Goal: Information Seeking & Learning: Learn about a topic

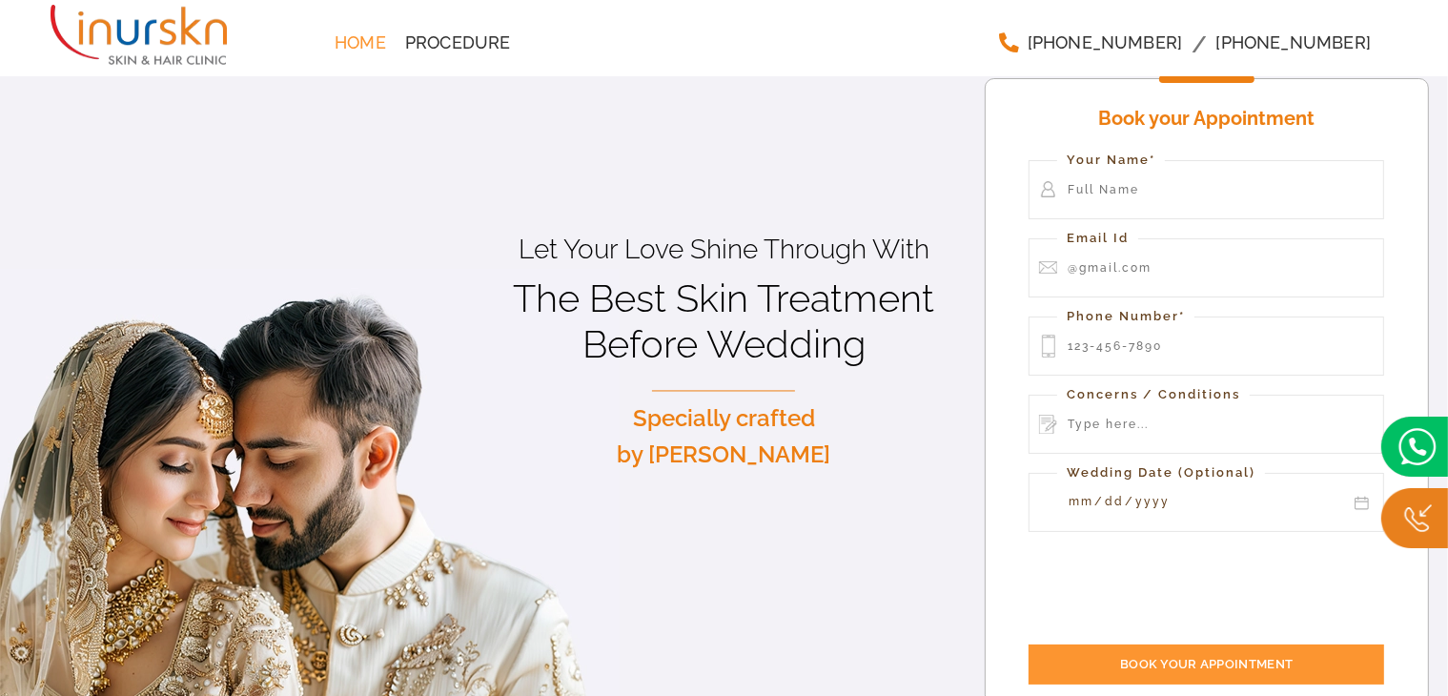
click at [325, 41] on link "Home" at bounding box center [360, 43] width 71 height 38
click at [425, 44] on span "Procedure" at bounding box center [458, 42] width 106 height 17
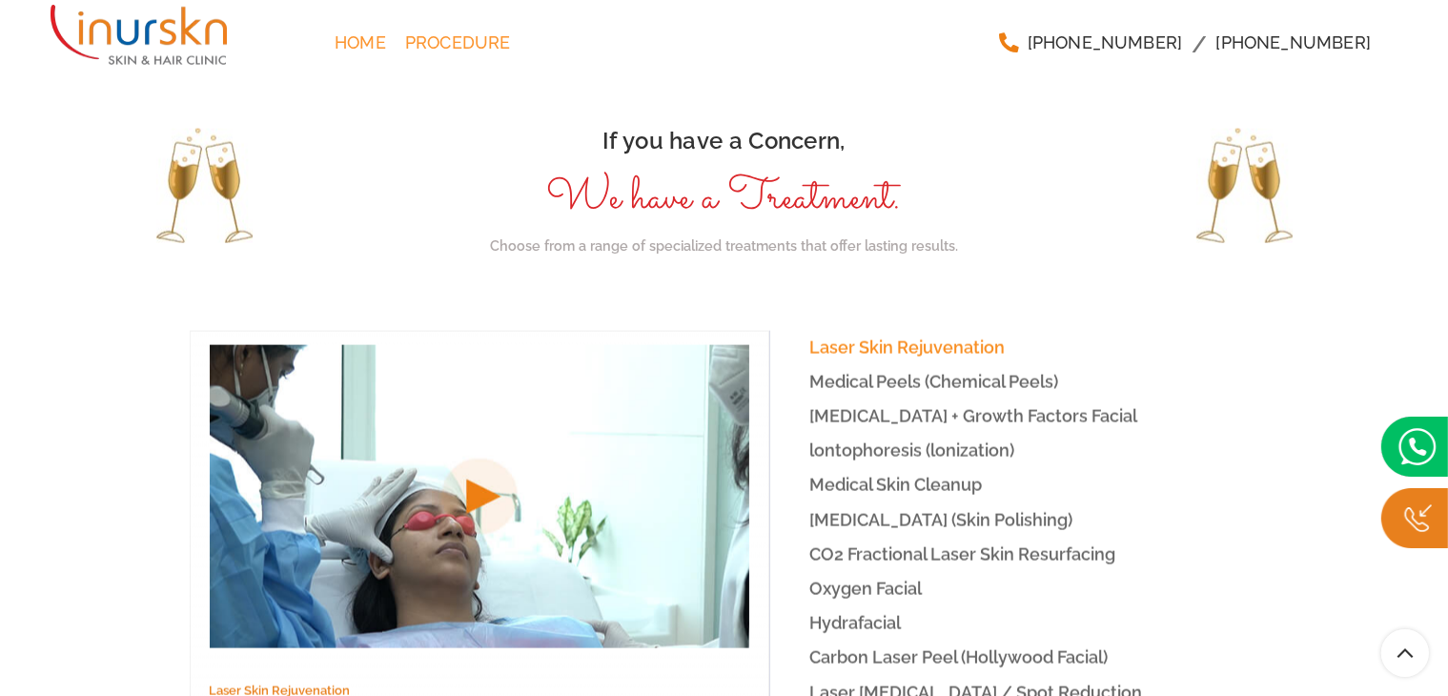
scroll to position [2803, 0]
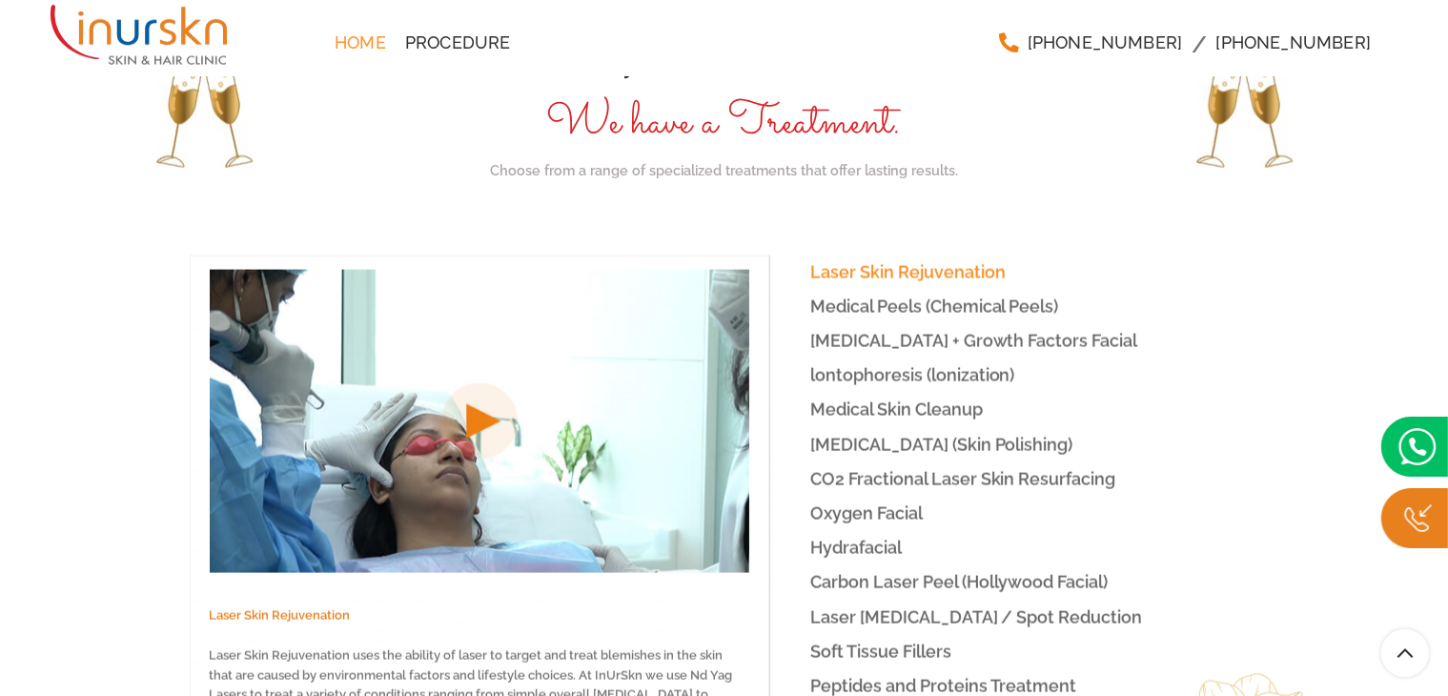
click at [919, 296] on span "Medical Peels (Chemical Peels)" at bounding box center [934, 306] width 249 height 20
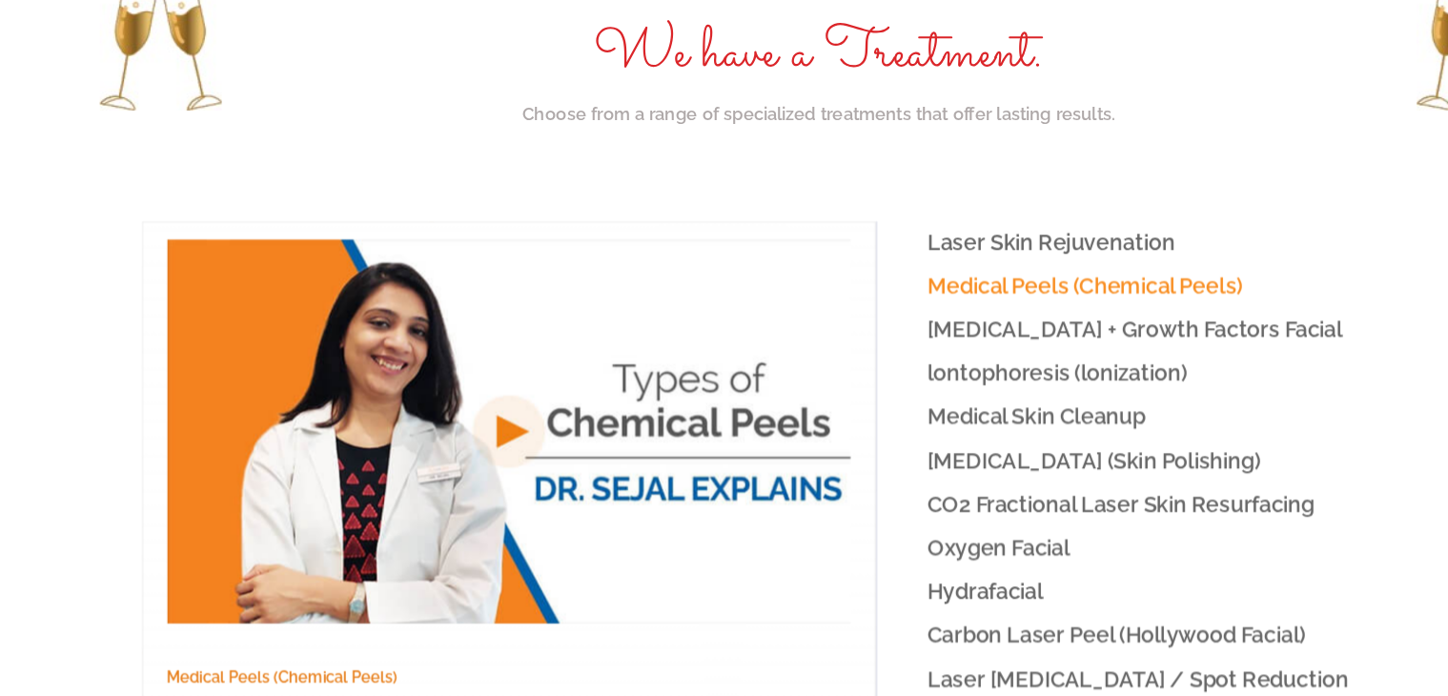
scroll to position [2803, 0]
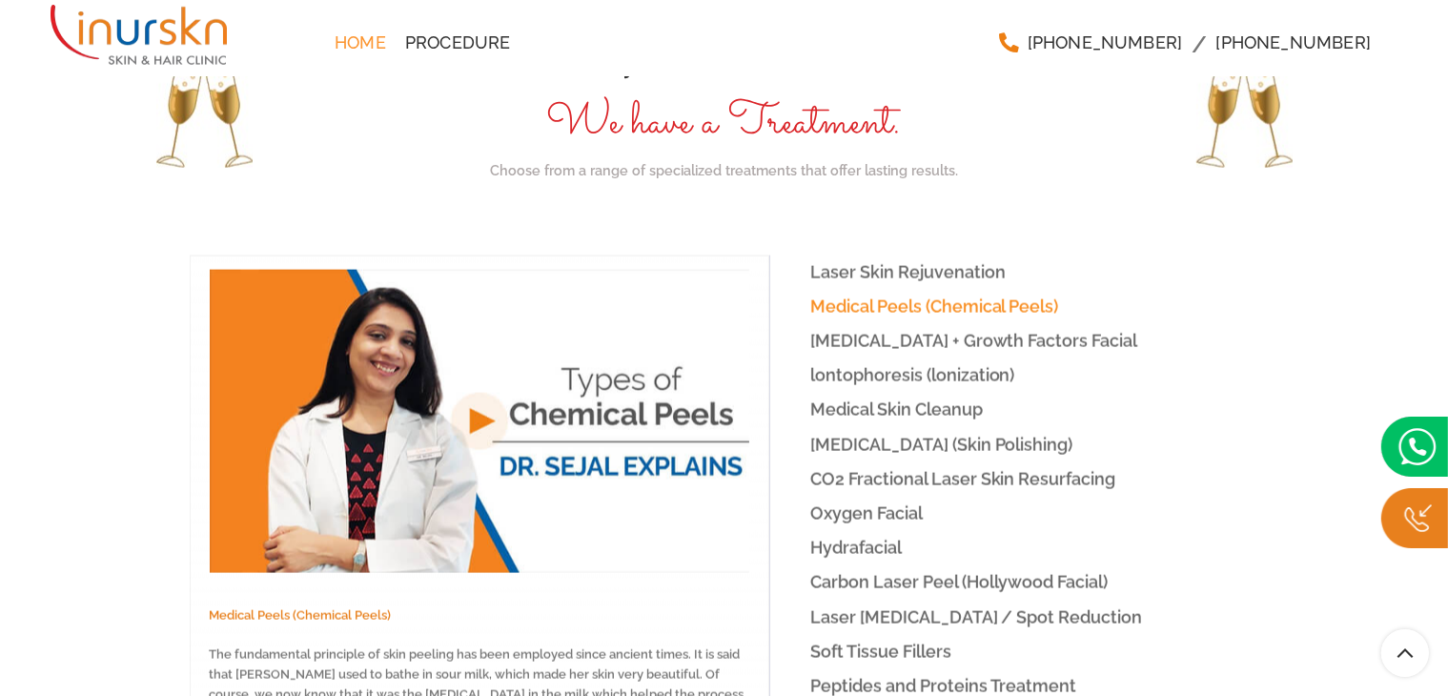
click at [829, 331] on span "[MEDICAL_DATA] + Growth Factors Facial" at bounding box center [974, 341] width 328 height 20
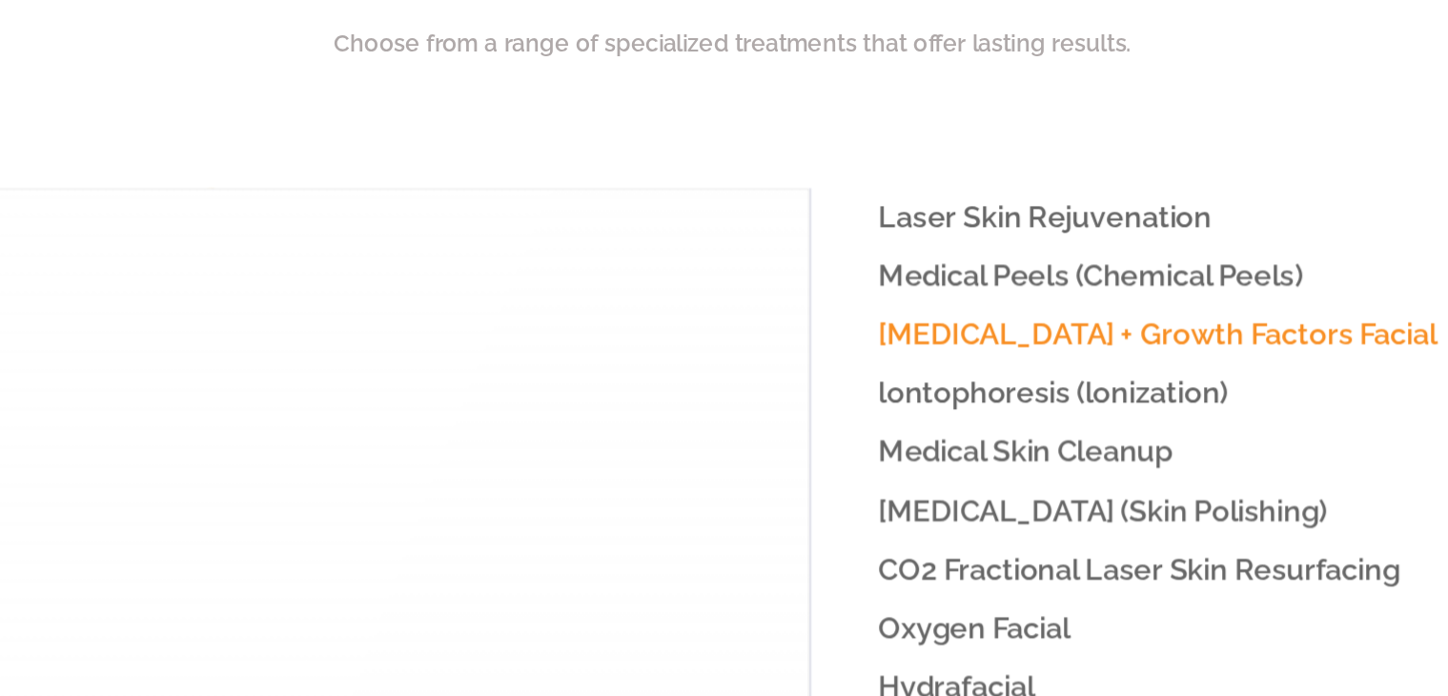
scroll to position [2803, 0]
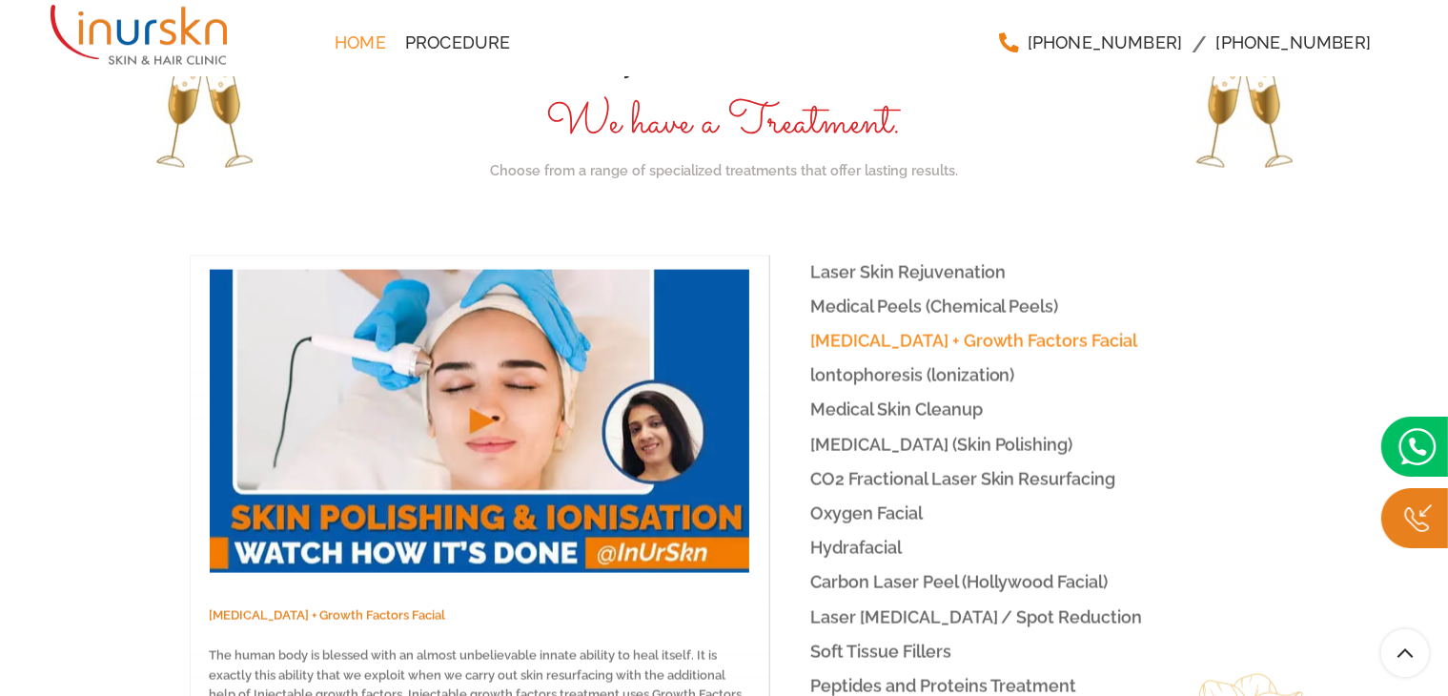
click at [842, 365] on span "lontophoresis (lonization)" at bounding box center [912, 375] width 205 height 20
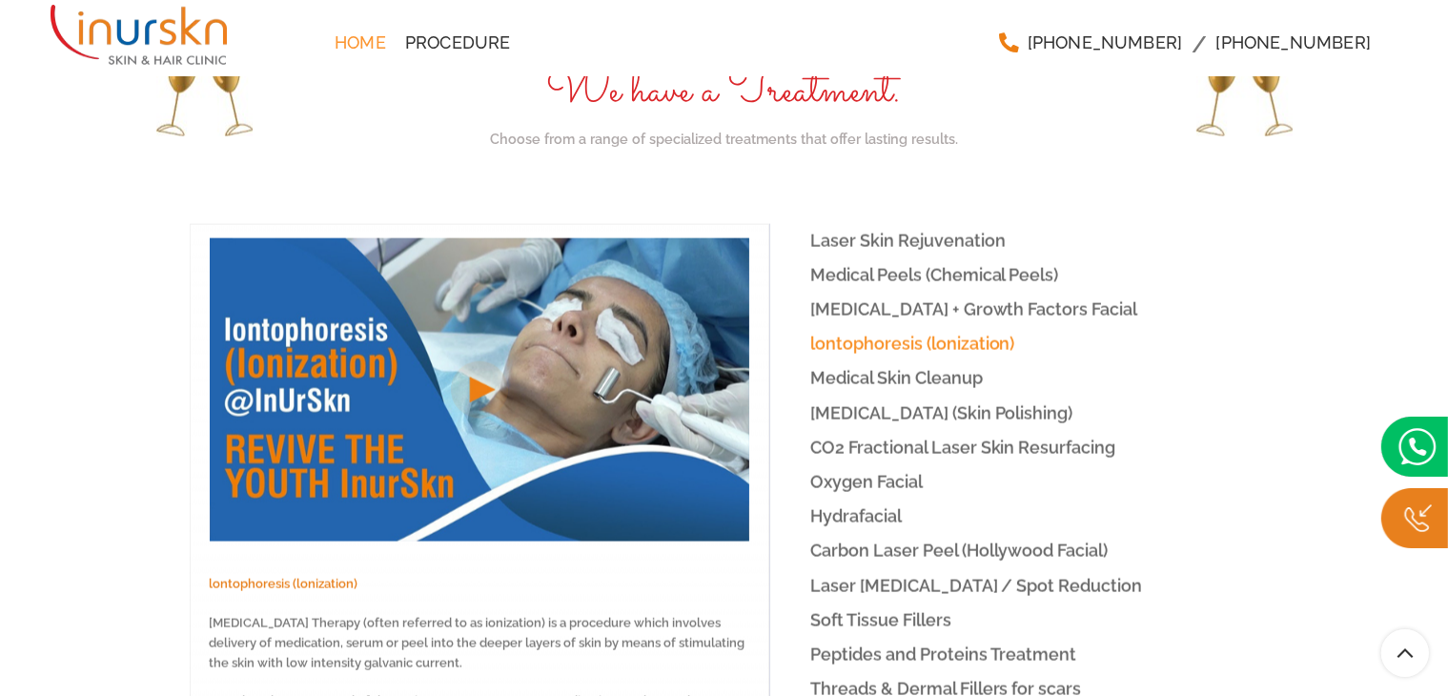
scroll to position [2836, 0]
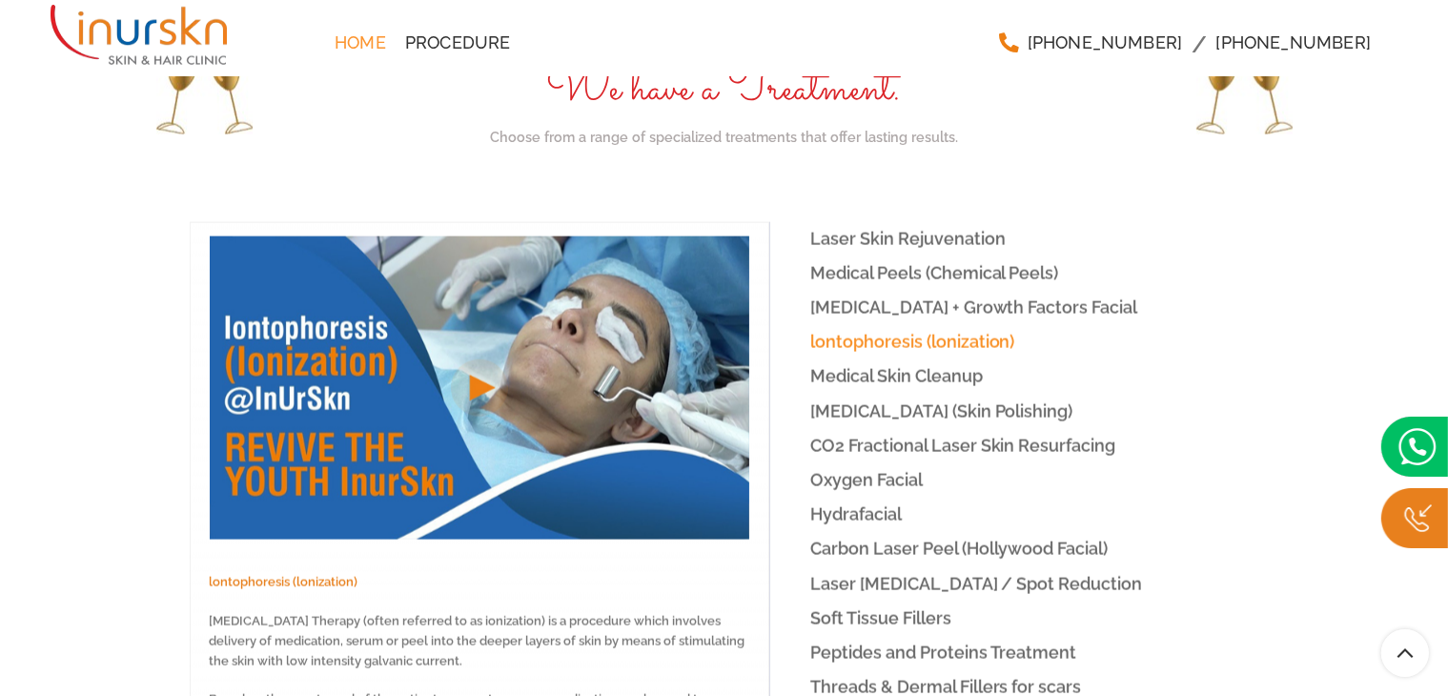
click at [842, 366] on span "Medical Skin Cleanup" at bounding box center [896, 376] width 173 height 20
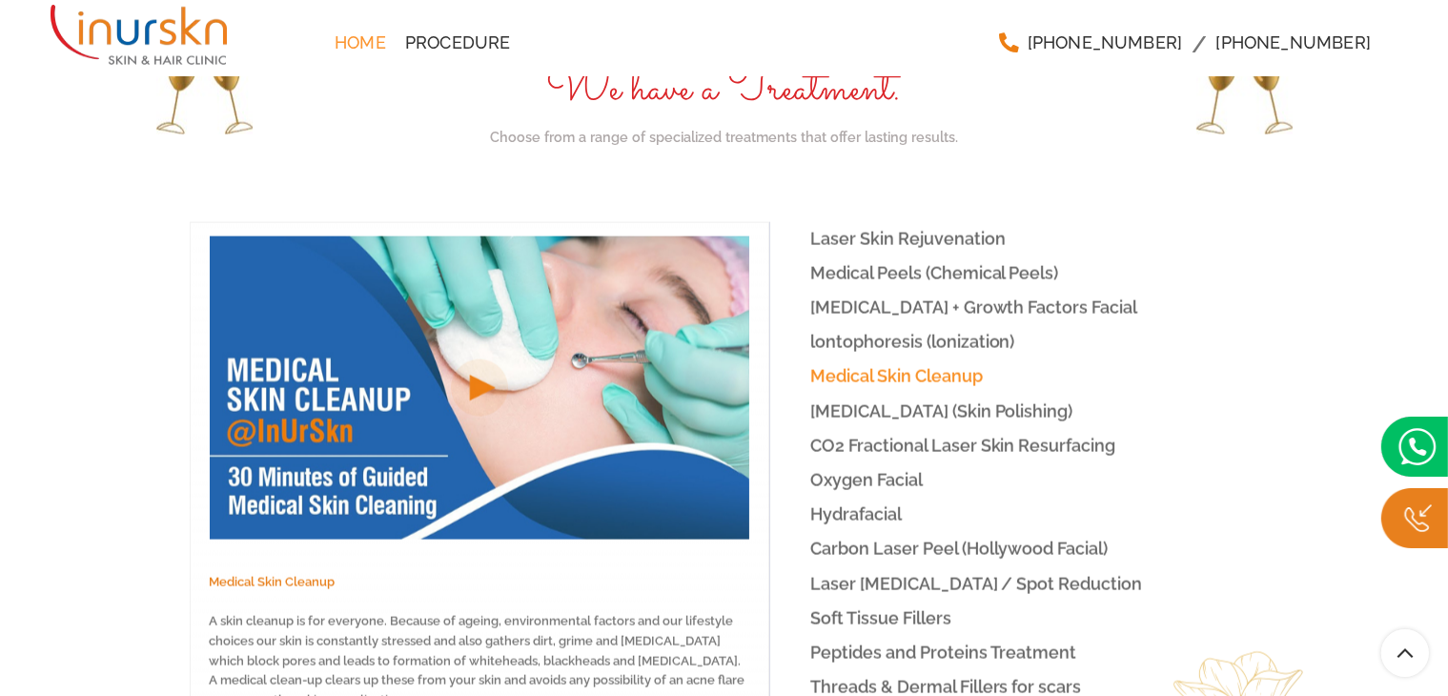
click at [834, 359] on link "Medical Skin Cleanup" at bounding box center [1014, 375] width 490 height 33
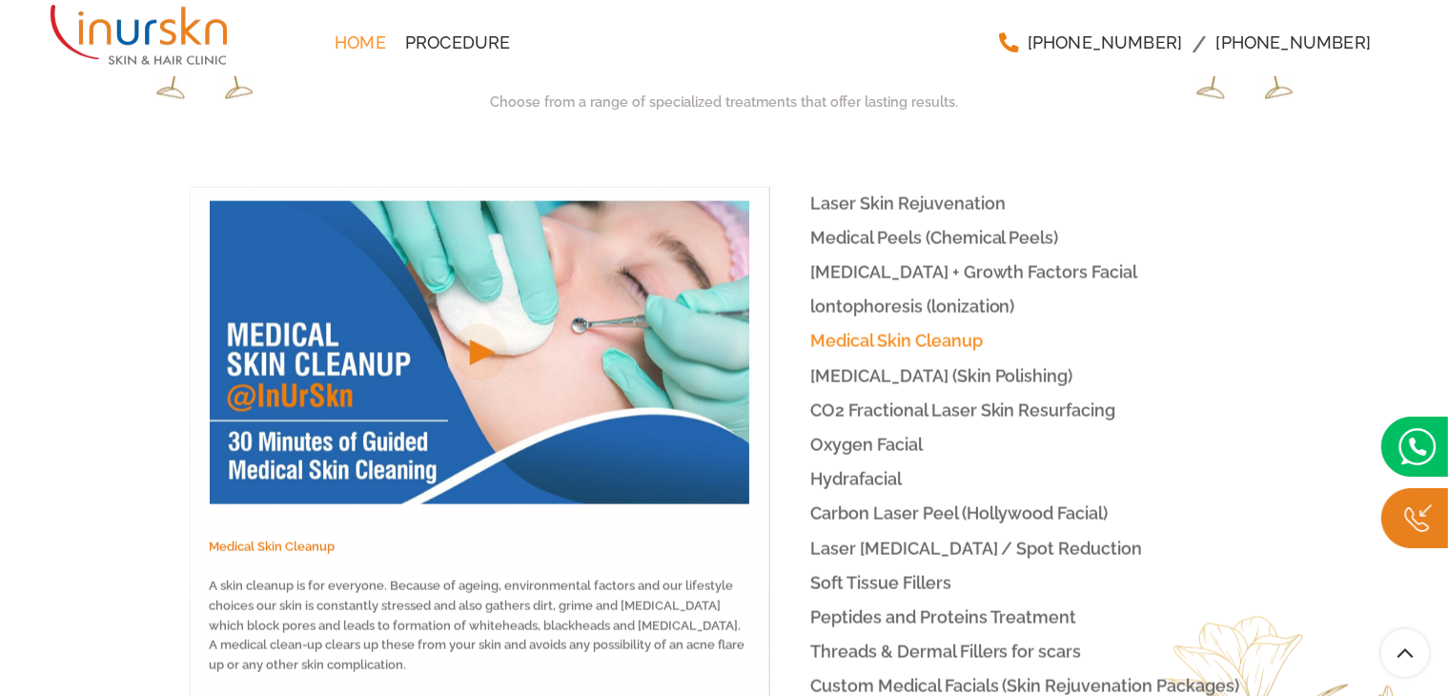
scroll to position [2873, 0]
click at [834, 365] on span "[MEDICAL_DATA] (Skin Polishing)" at bounding box center [941, 375] width 263 height 20
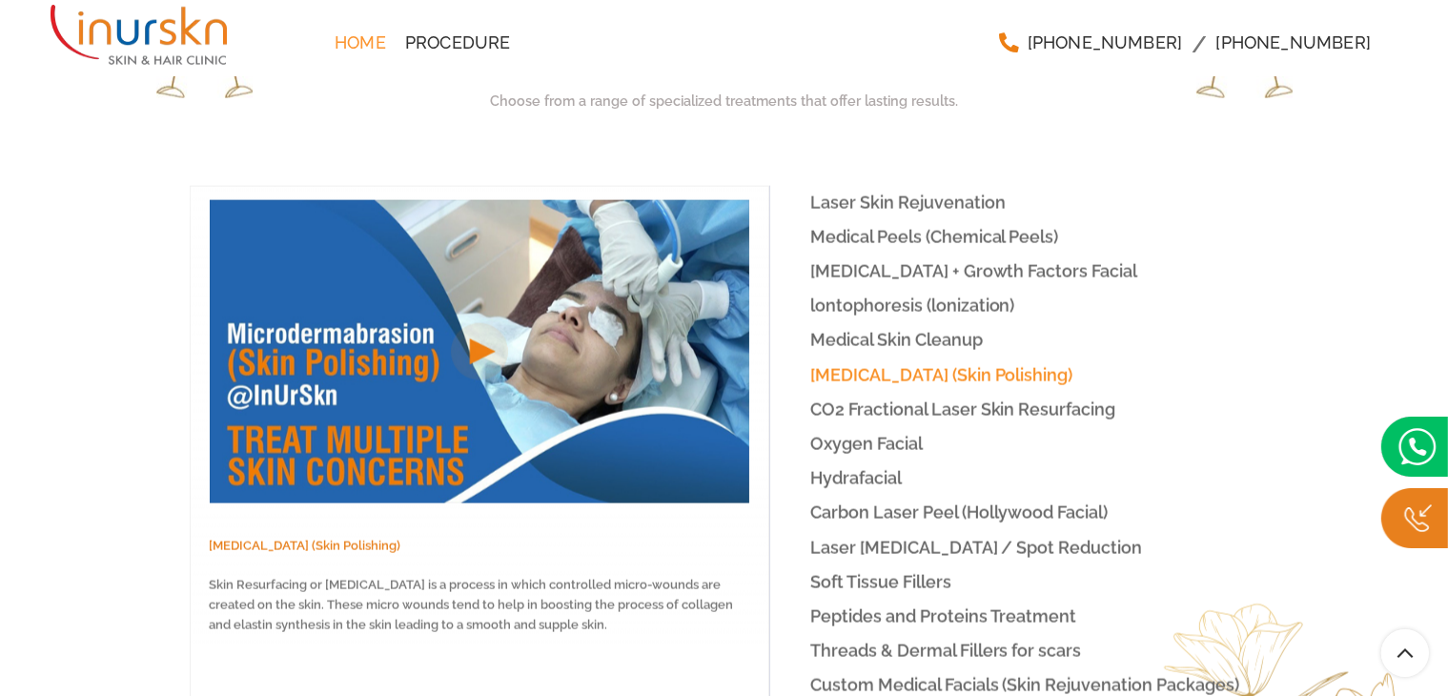
click at [833, 399] on span "CO2 Fractional Laser Skin Resurfacing" at bounding box center [963, 409] width 306 height 20
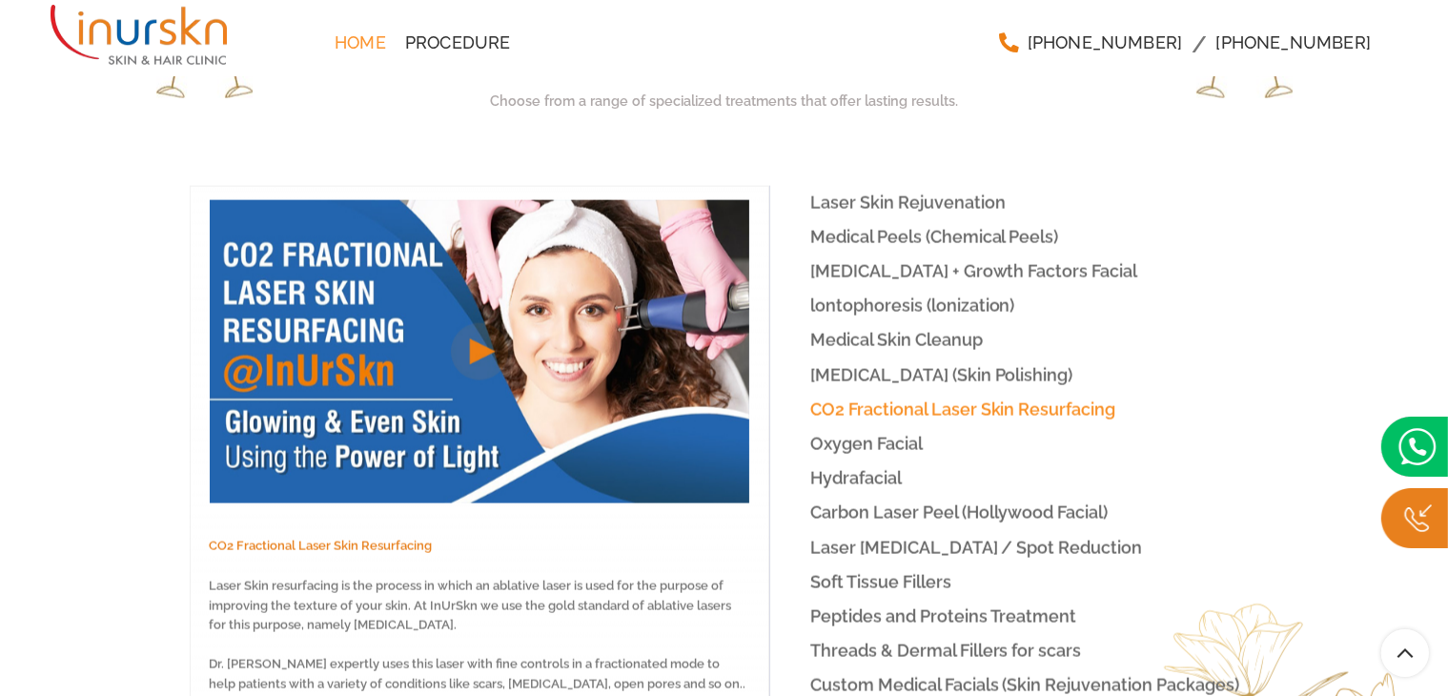
click at [833, 434] on span "Oxygen Facial" at bounding box center [866, 444] width 112 height 20
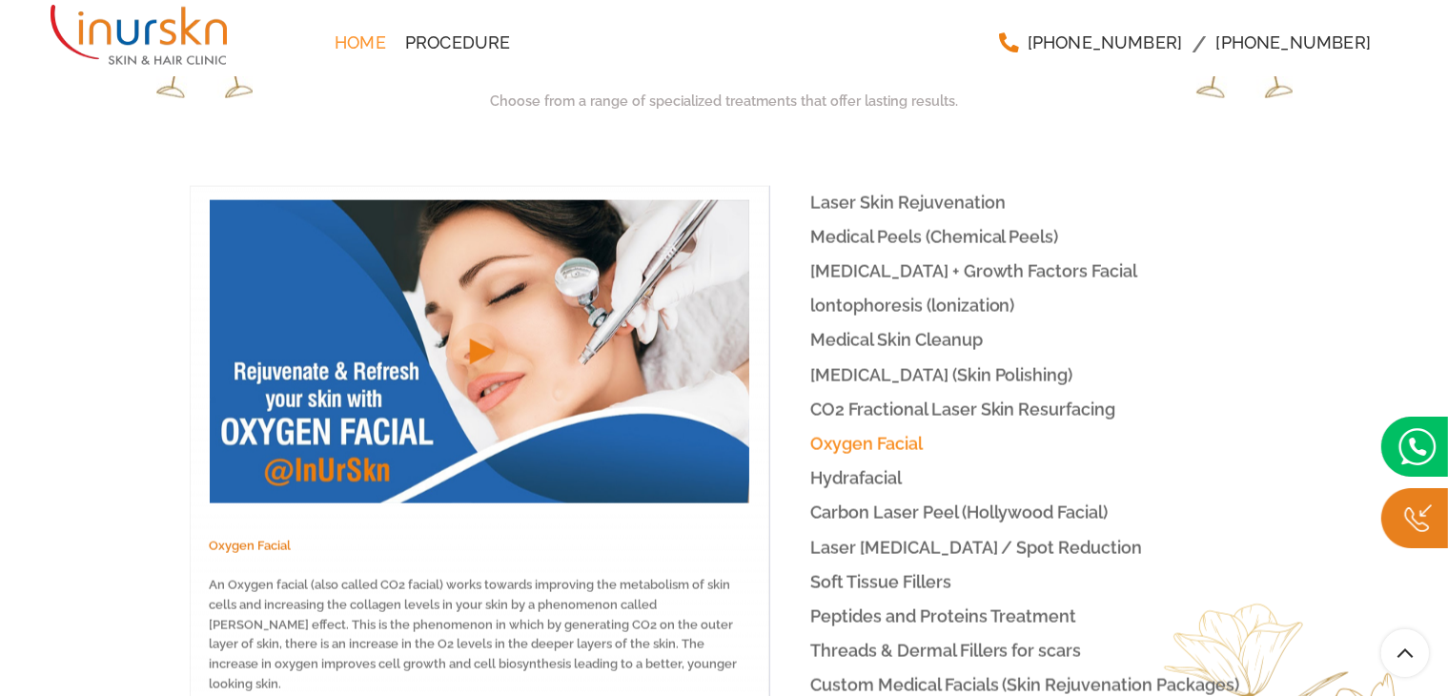
click at [831, 461] on link "Hydrafacial" at bounding box center [1014, 477] width 490 height 33
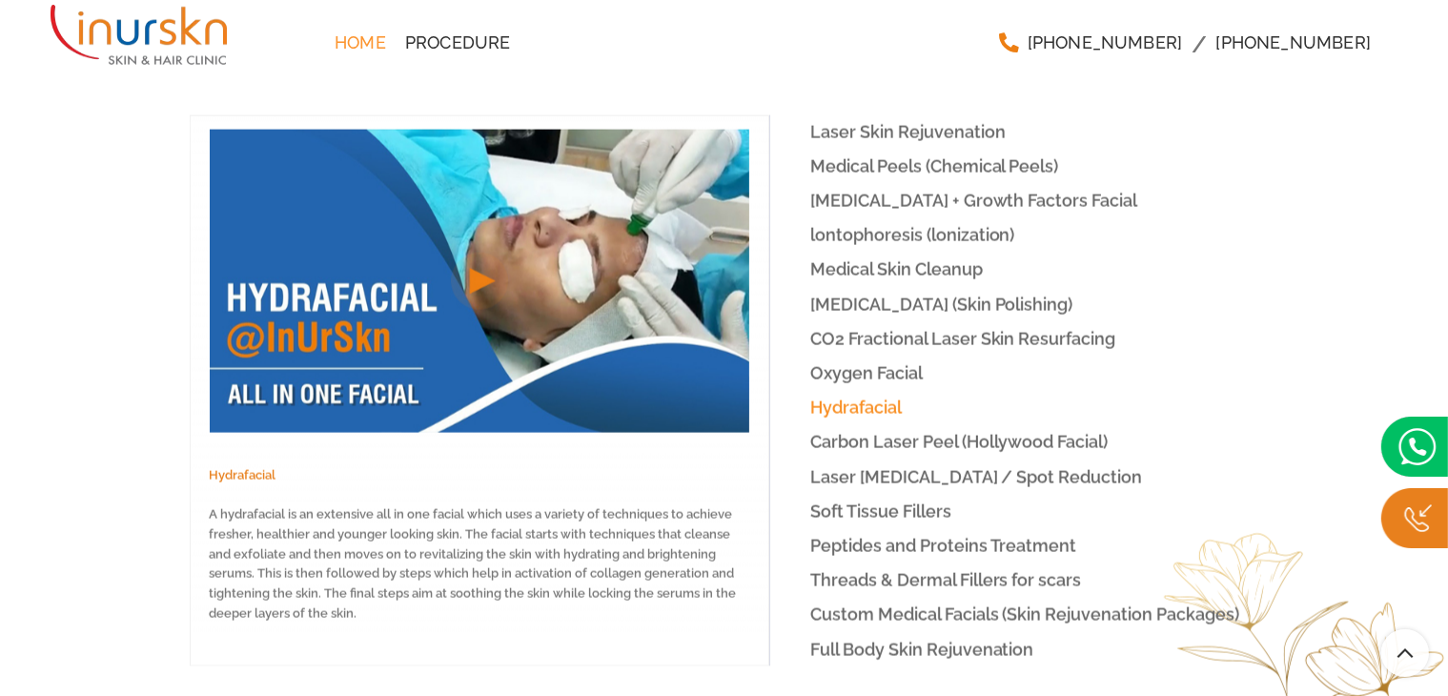
scroll to position [2943, 0]
click at [844, 432] on span "Carbon Laser Peel (Hollywood Facial)" at bounding box center [959, 442] width 298 height 20
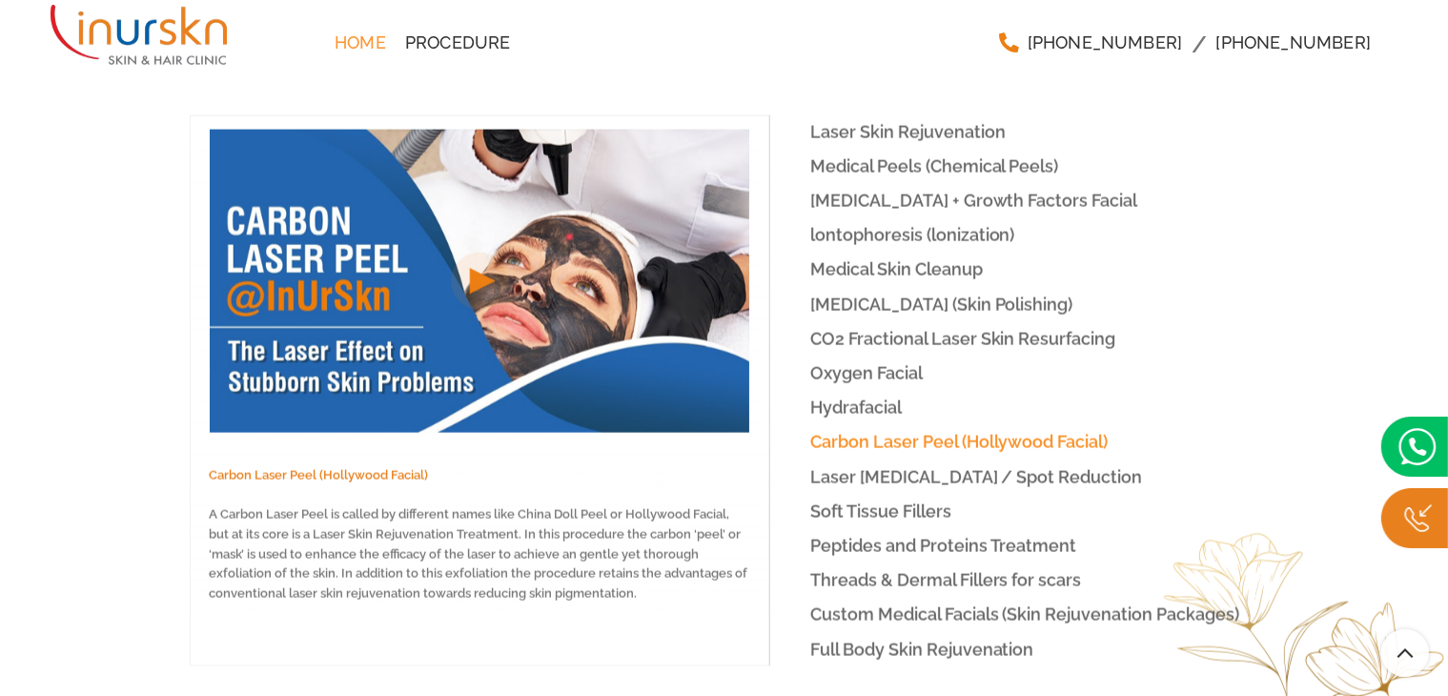
click at [835, 460] on link "Laser [MEDICAL_DATA] / Spot Reduction" at bounding box center [1014, 476] width 490 height 33
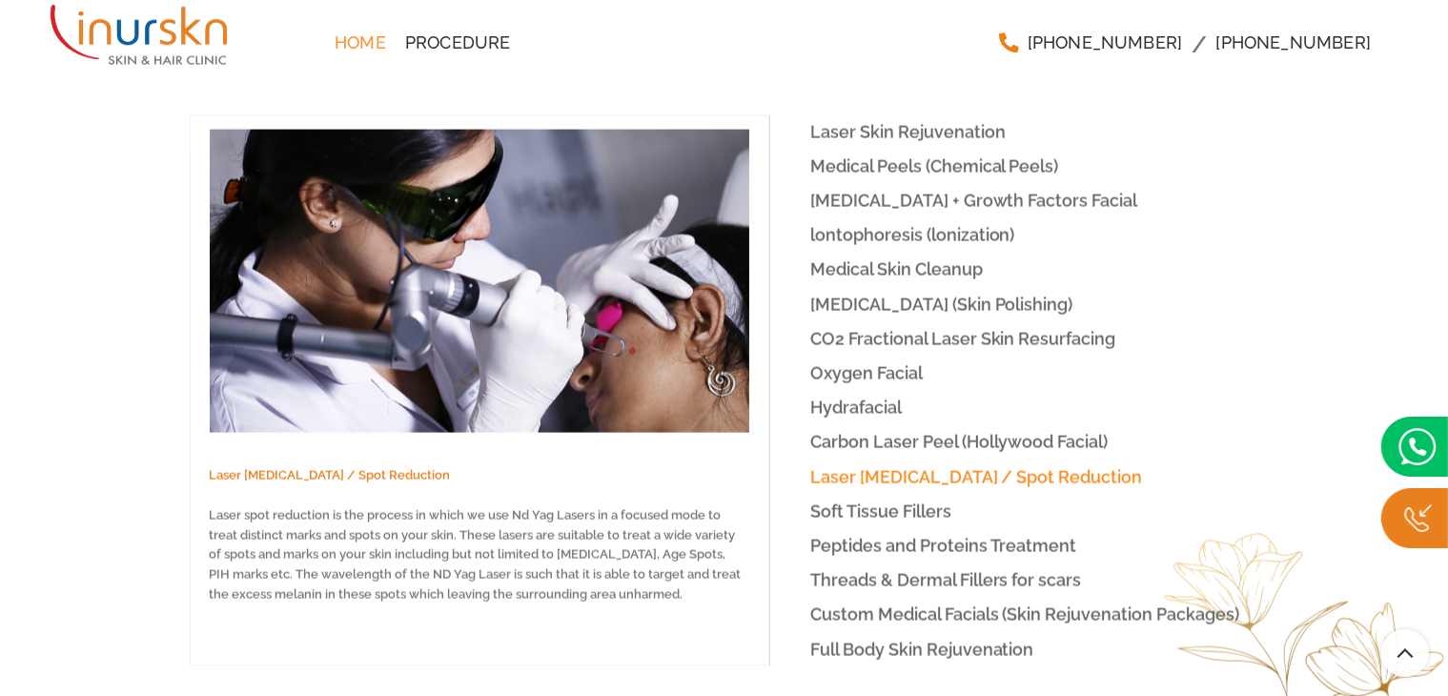
click at [827, 501] on span "Soft Tissue Fillers" at bounding box center [880, 511] width 141 height 20
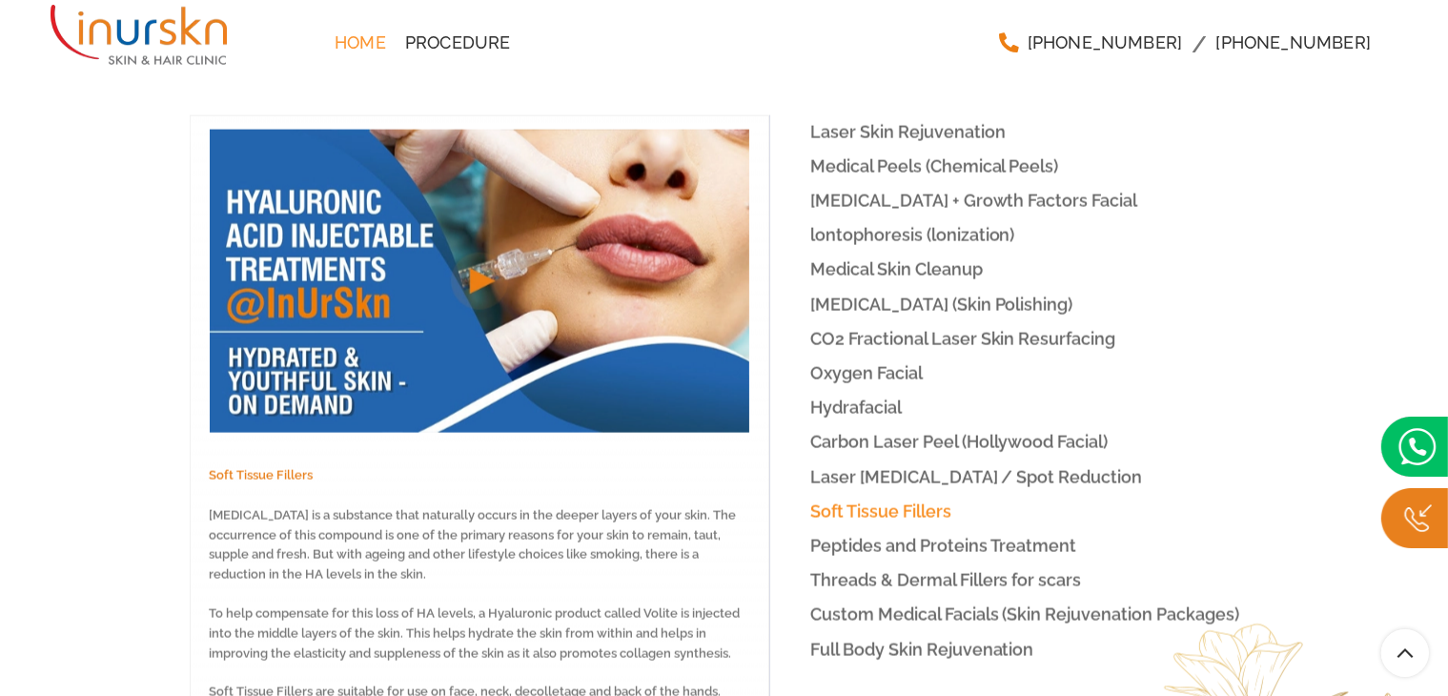
click at [825, 536] on span "Peptides and Proteins Treatment" at bounding box center [943, 546] width 267 height 20
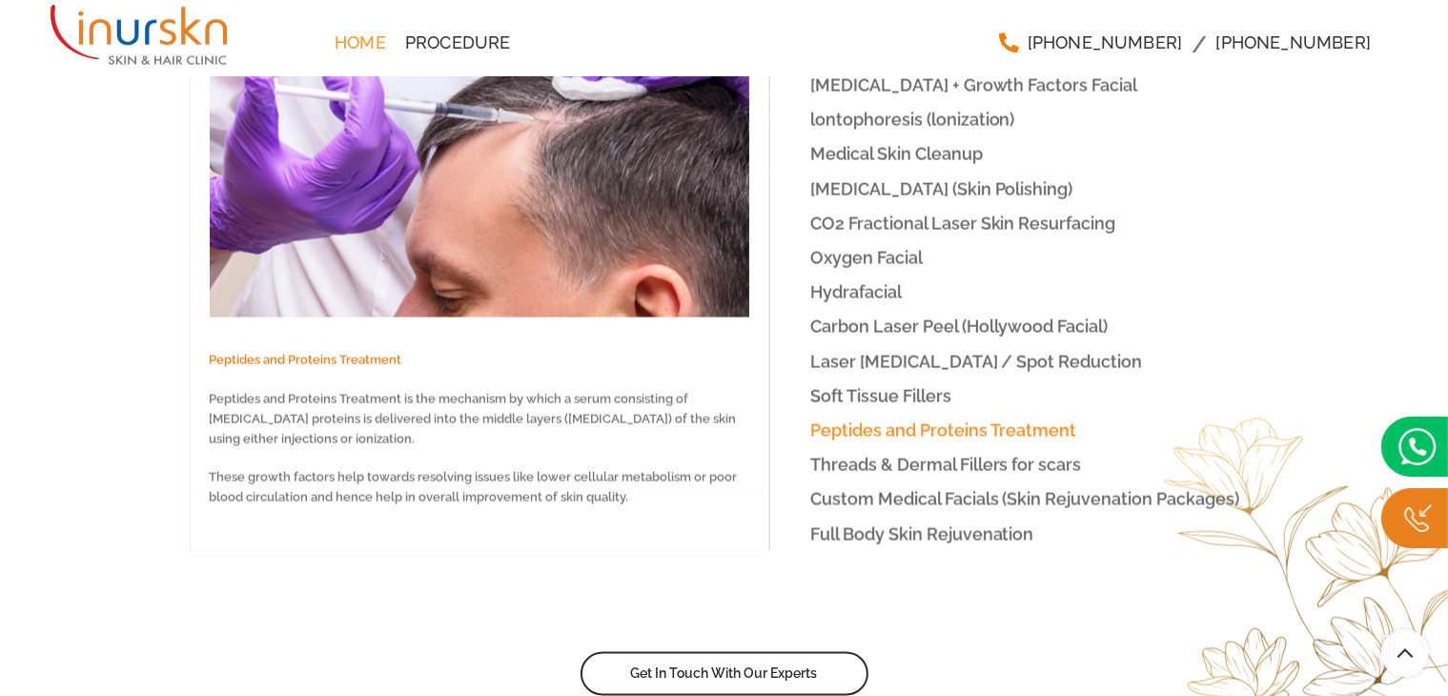
scroll to position [3054, 0]
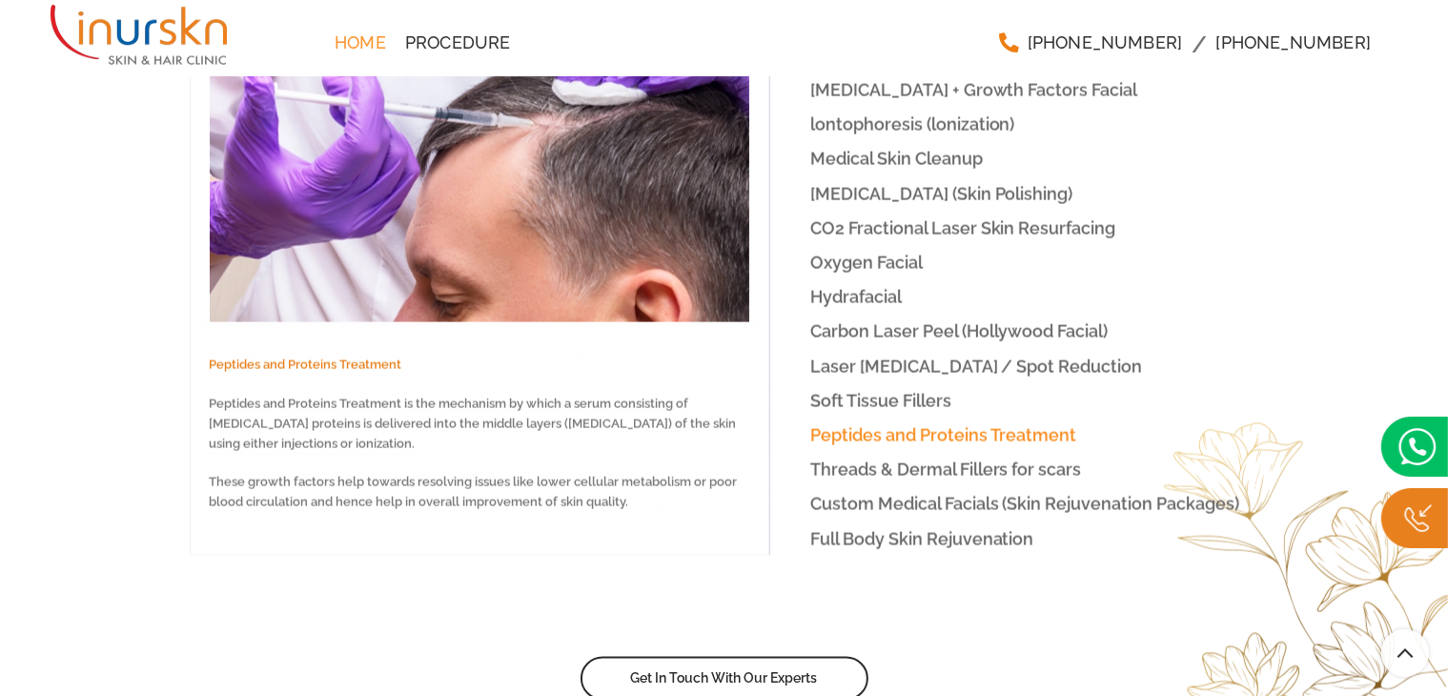
click at [847, 459] on span "Threads & Dermal Fillers for scars" at bounding box center [946, 469] width 272 height 20
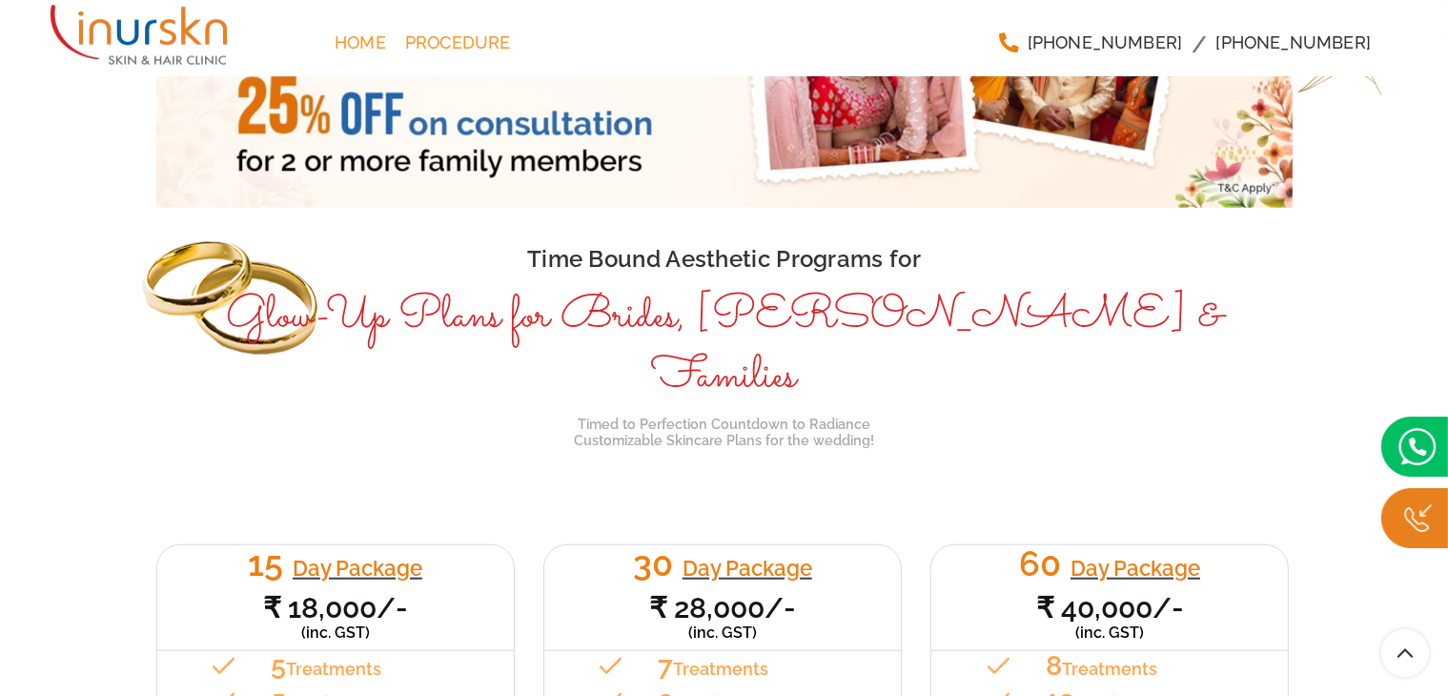
scroll to position [1680, 0]
